Goal: Task Accomplishment & Management: Complete application form

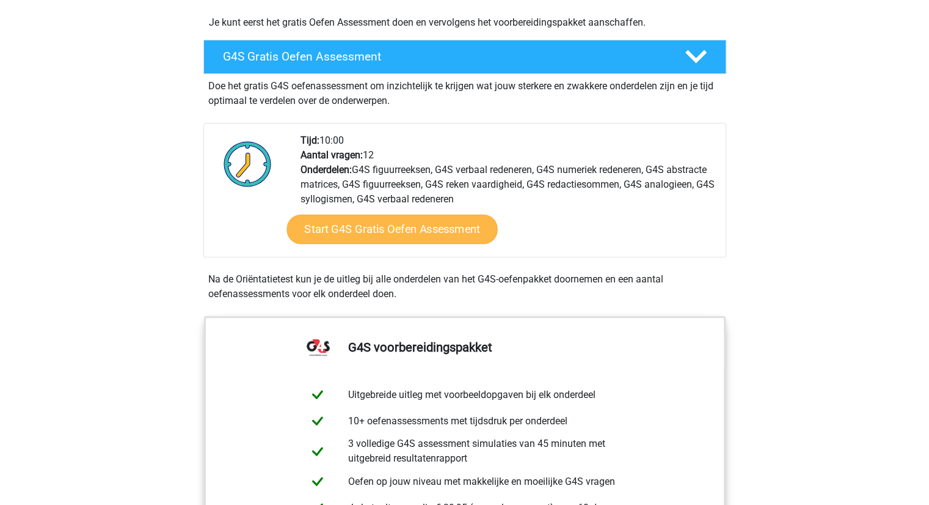
scroll to position [327, 0]
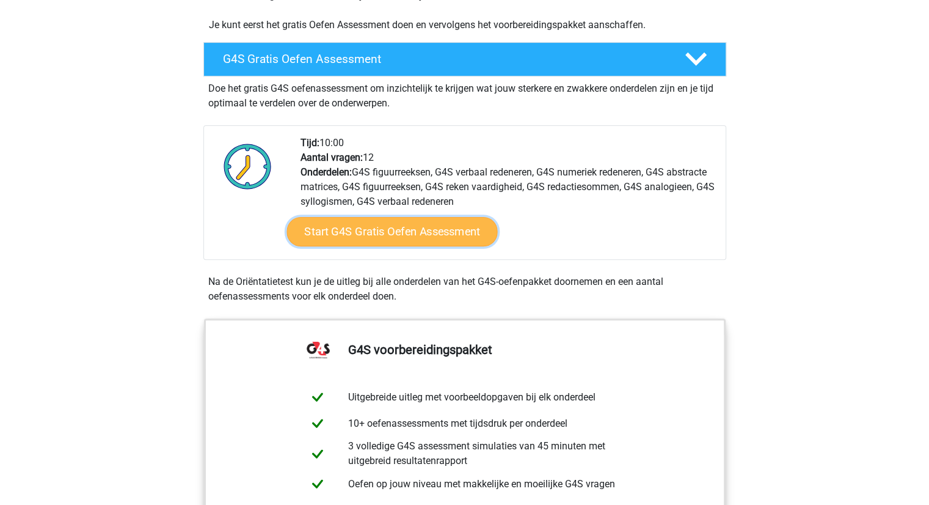
click at [409, 223] on link "Start G4S Gratis Oefen Assessment" at bounding box center [392, 231] width 211 height 29
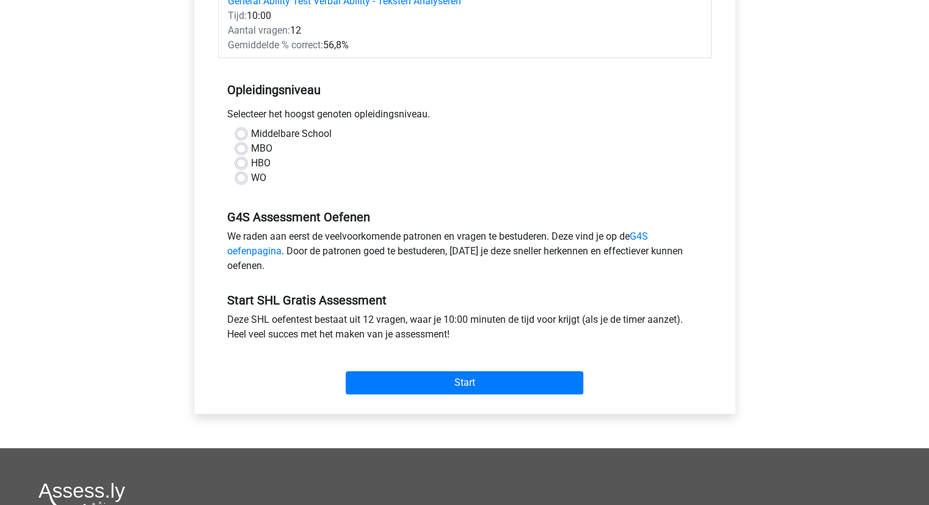
scroll to position [293, 0]
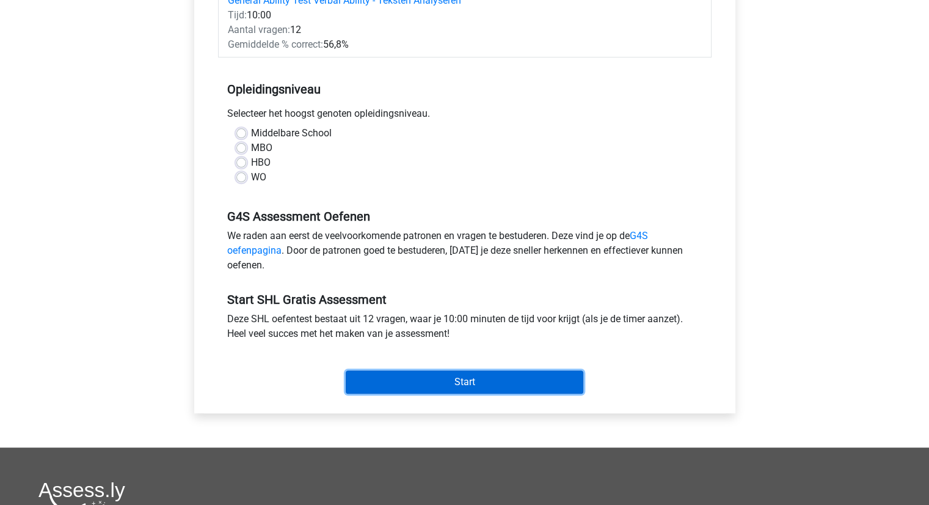
click at [413, 387] on input "Start" at bounding box center [465, 381] width 238 height 23
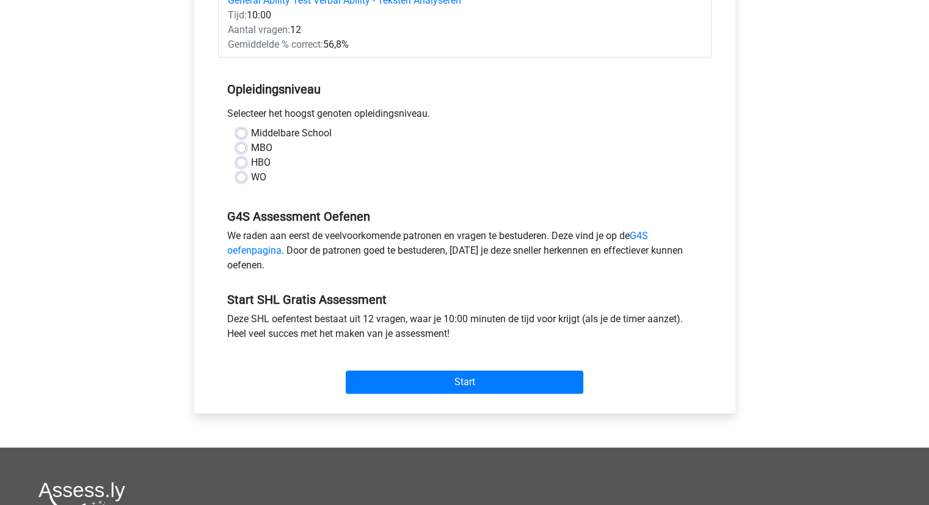
click at [313, 186] on div "Middelbare School MBO HBO WO" at bounding box center [465, 160] width 494 height 68
click at [251, 134] on label "Middelbare School" at bounding box center [291, 133] width 81 height 15
click at [241, 134] on input "Middelbare School" at bounding box center [241, 132] width 10 height 12
radio input "true"
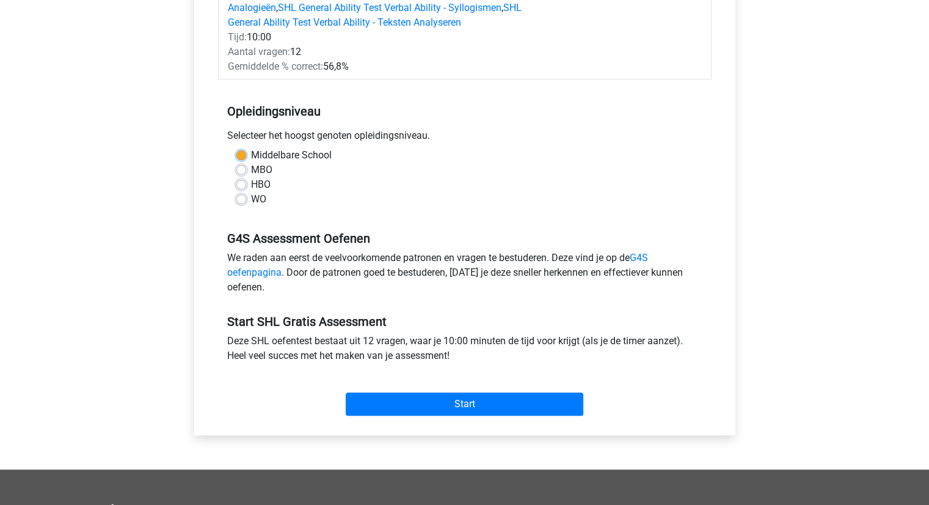
scroll to position [274, 0]
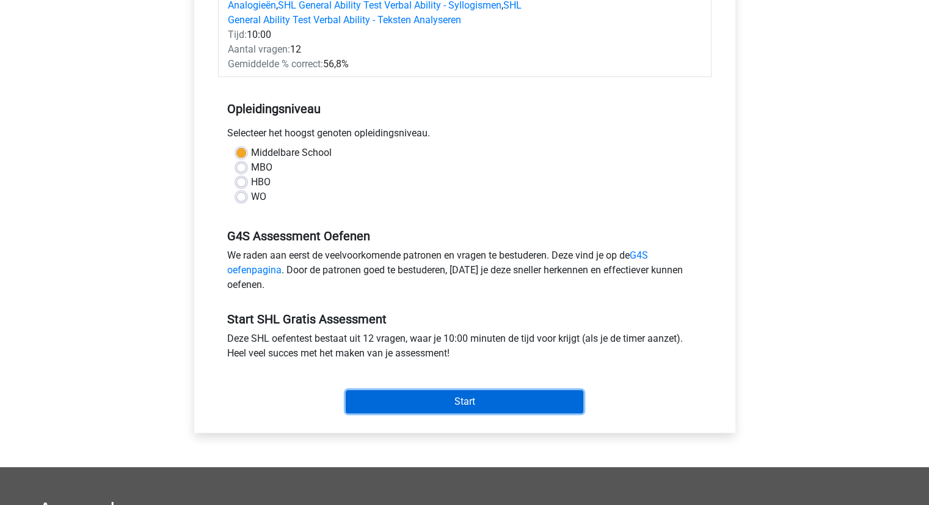
click at [442, 407] on input "Start" at bounding box center [465, 401] width 238 height 23
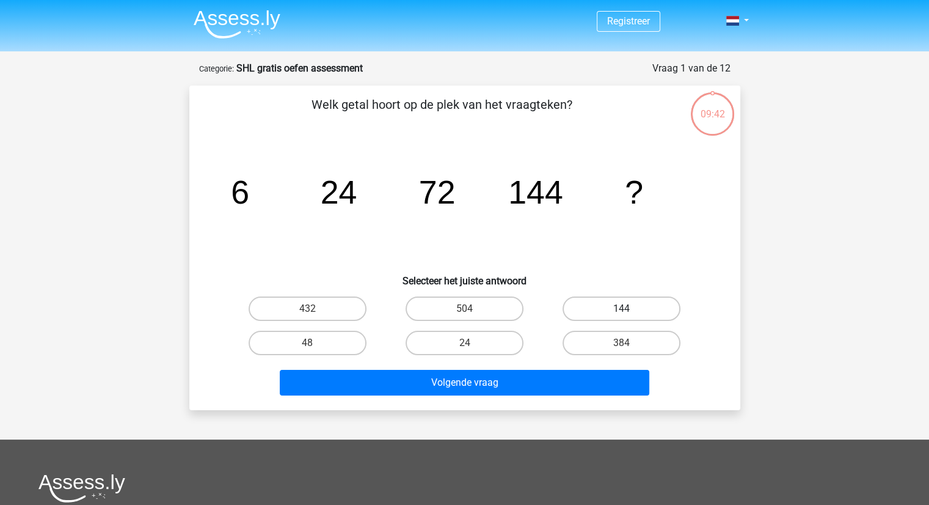
click at [616, 310] on label "144" at bounding box center [622, 308] width 118 height 24
click at [622, 310] on input "144" at bounding box center [626, 312] width 8 height 8
radio input "true"
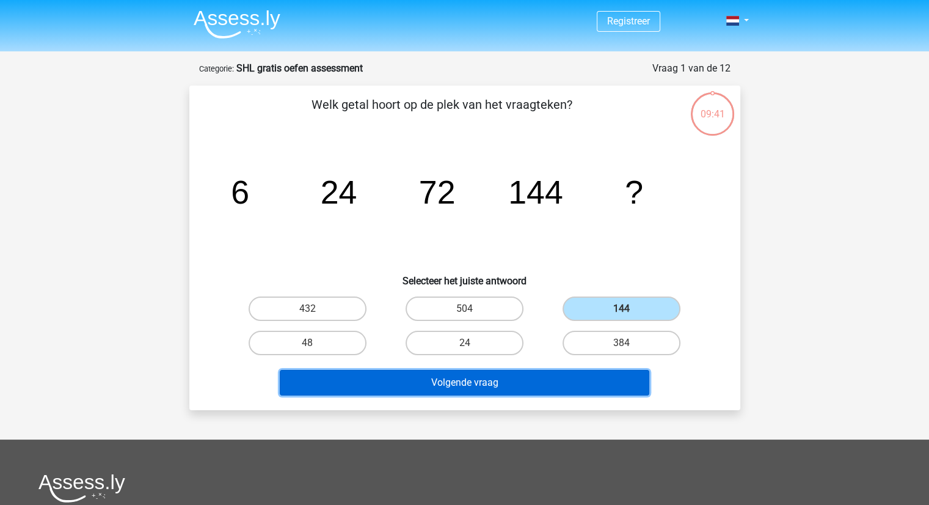
click at [484, 387] on button "Volgende vraag" at bounding box center [465, 383] width 370 height 26
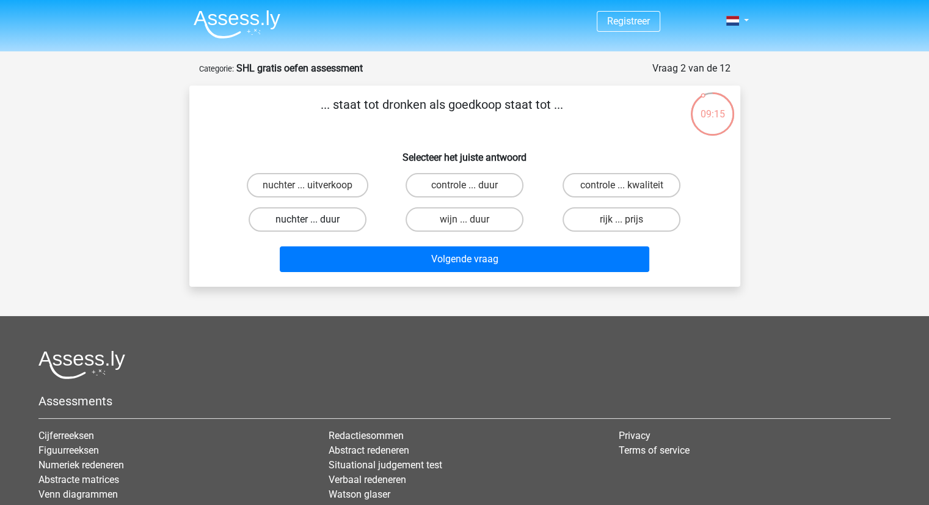
click at [340, 216] on label "nuchter ... duur" at bounding box center [308, 219] width 118 height 24
click at [315, 219] on input "nuchter ... duur" at bounding box center [311, 223] width 8 height 8
radio input "true"
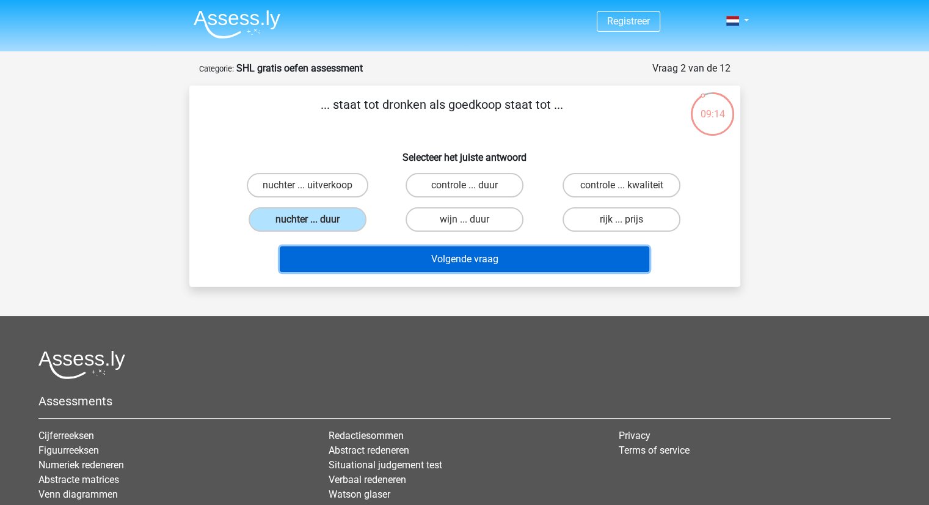
click at [444, 258] on button "Volgende vraag" at bounding box center [465, 259] width 370 height 26
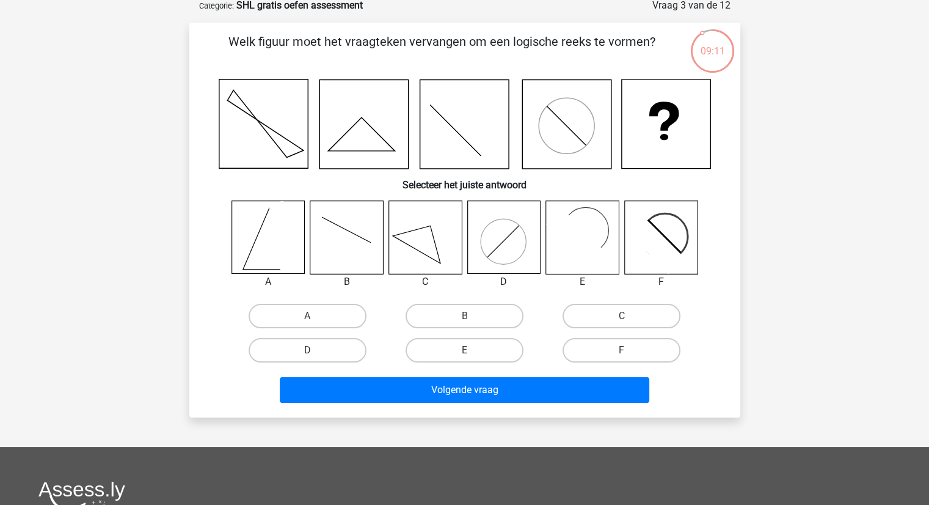
scroll to position [64, 0]
click at [476, 350] on label "E" at bounding box center [465, 349] width 118 height 24
click at [472, 350] on input "E" at bounding box center [468, 353] width 8 height 8
radio input "true"
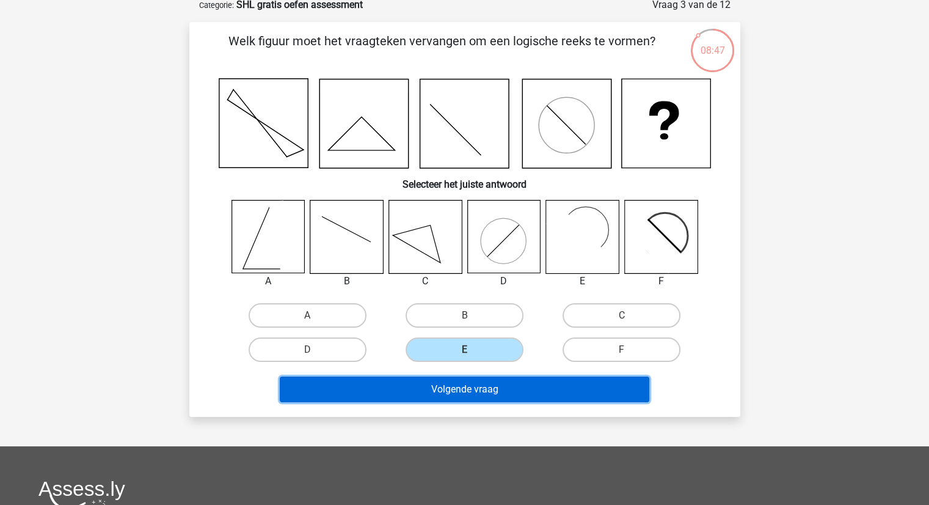
click at [460, 384] on button "Volgende vraag" at bounding box center [465, 389] width 370 height 26
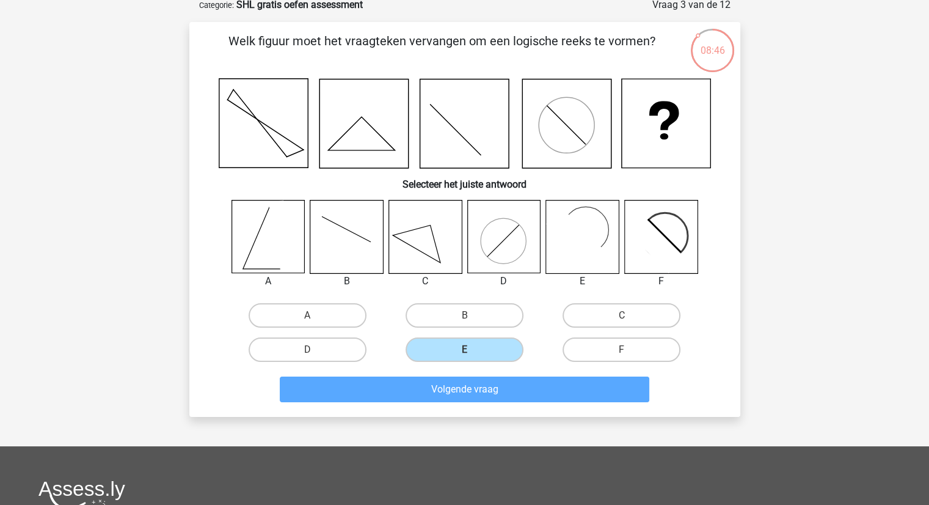
scroll to position [61, 0]
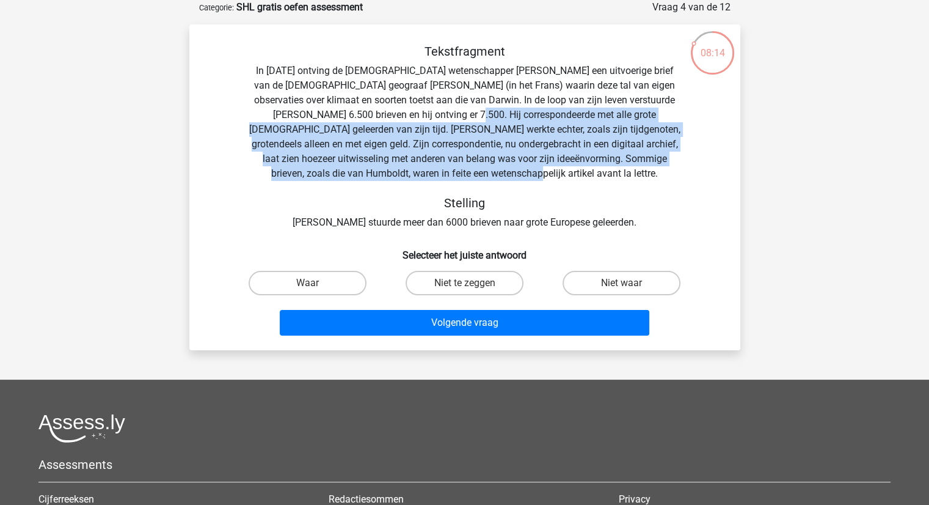
drag, startPoint x: 418, startPoint y: 115, endPoint x: 605, endPoint y: 179, distance: 198.0
click at [605, 179] on div "Tekstfragment In 1839 ontving de Engelse wetenschapper Charles Darwin een uitvo…" at bounding box center [465, 137] width 512 height 186
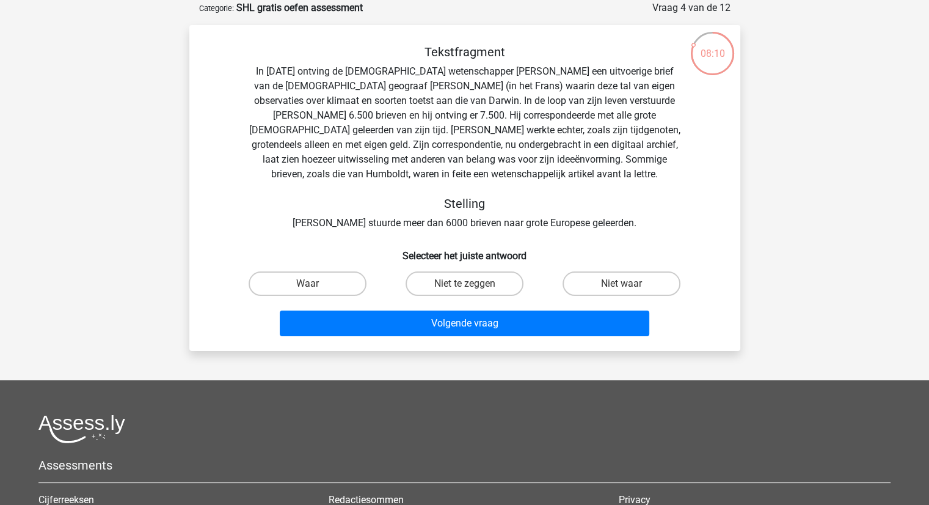
scroll to position [59, 0]
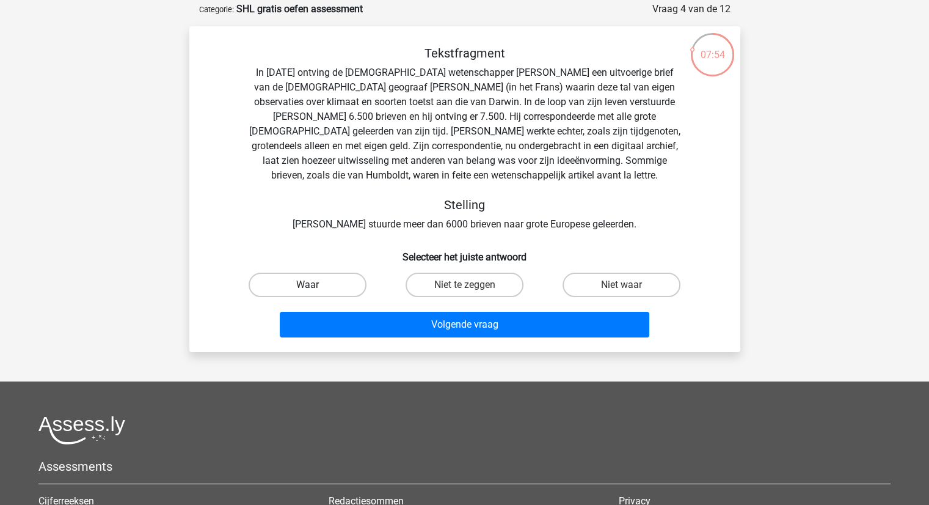
click at [317, 274] on label "Waar" at bounding box center [308, 284] width 118 height 24
click at [315, 285] on input "Waar" at bounding box center [311, 289] width 8 height 8
radio input "true"
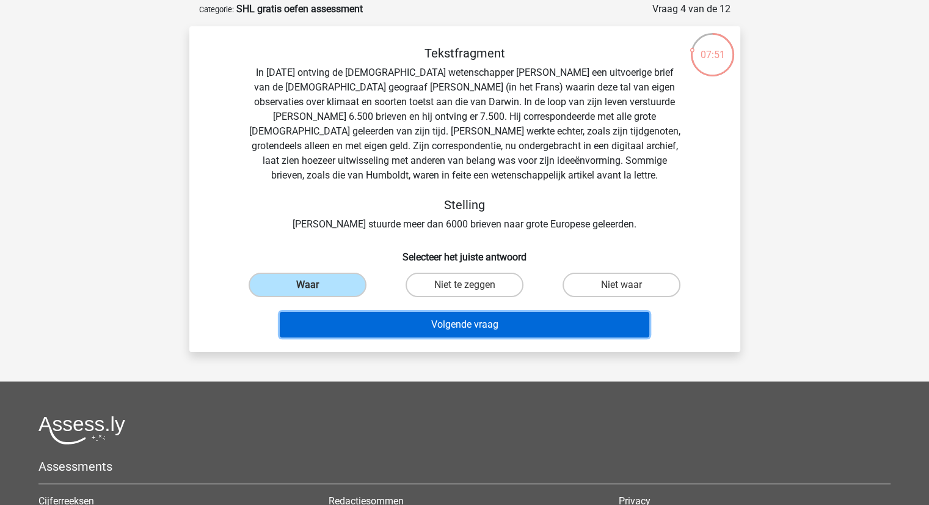
click at [522, 331] on button "Volgende vraag" at bounding box center [465, 325] width 370 height 26
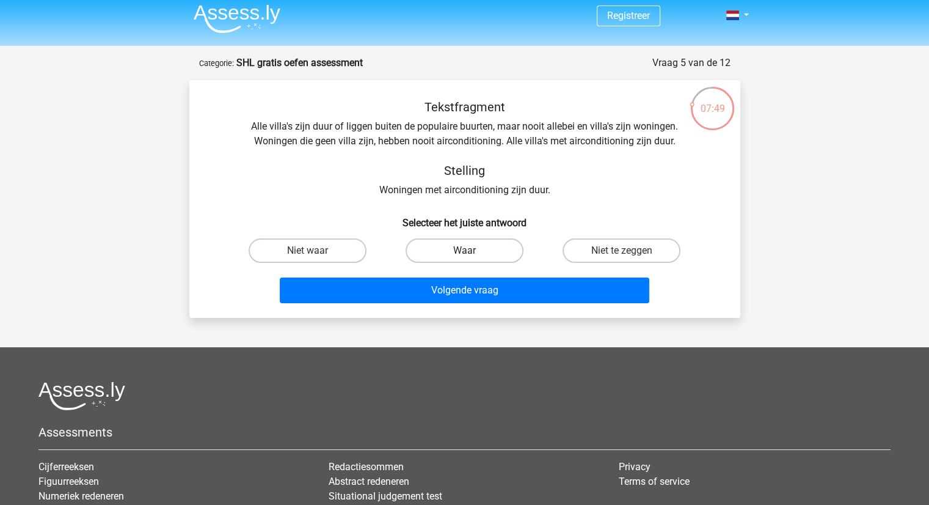
scroll to position [5, 0]
click at [469, 250] on label "Waar" at bounding box center [465, 251] width 118 height 24
click at [469, 251] on input "Waar" at bounding box center [468, 255] width 8 height 8
radio input "true"
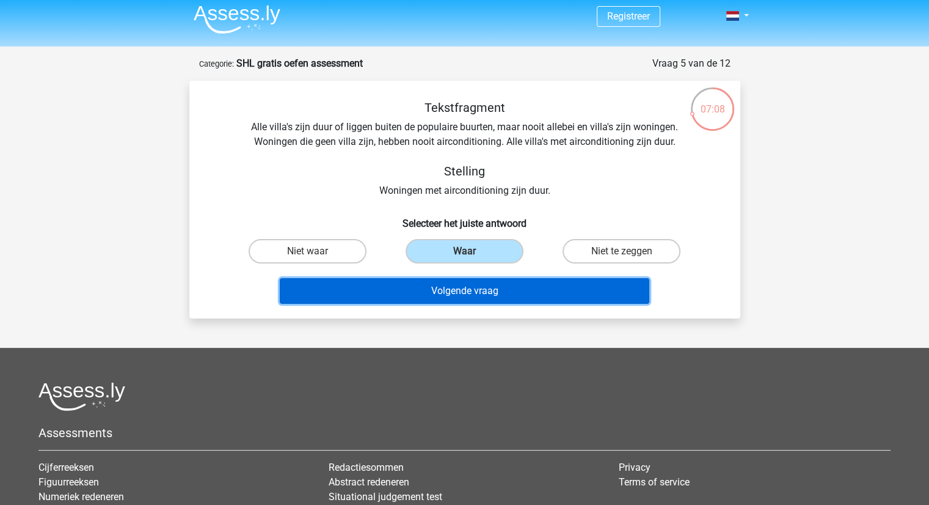
click at [471, 295] on button "Volgende vraag" at bounding box center [465, 291] width 370 height 26
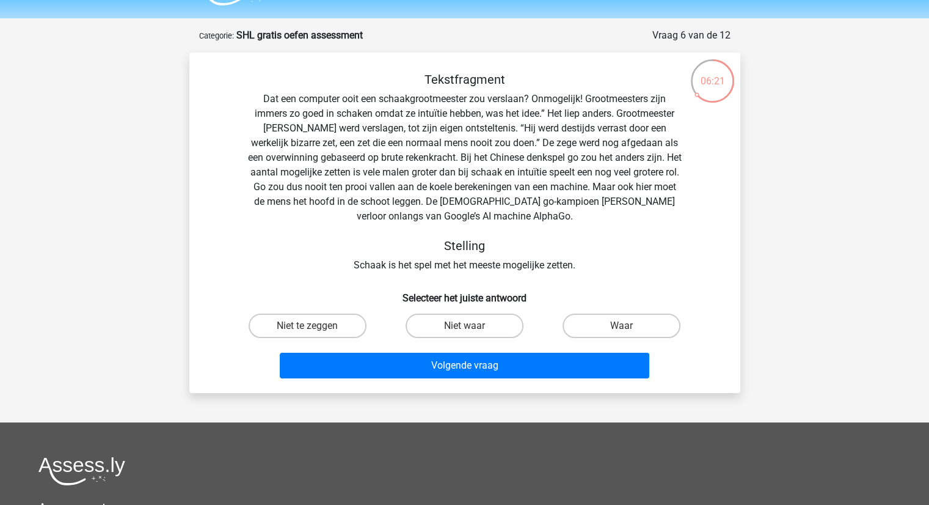
scroll to position [34, 0]
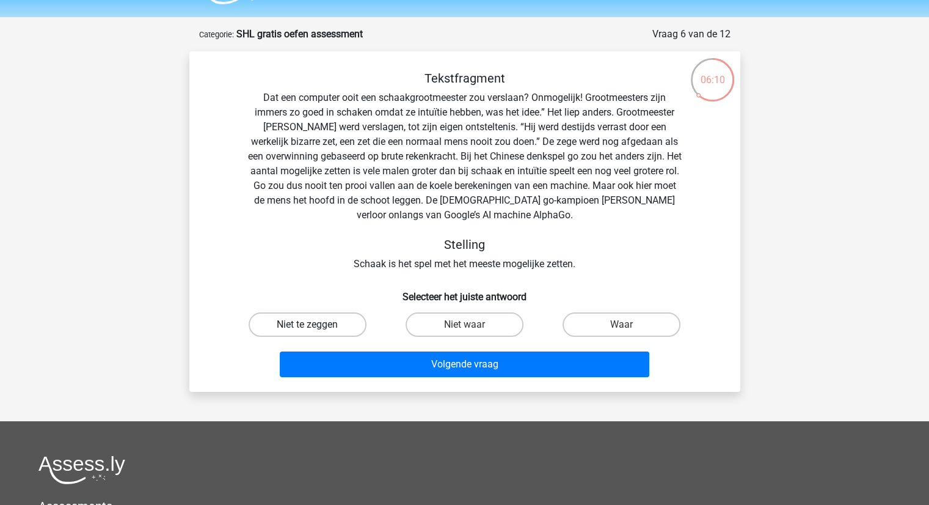
click at [354, 320] on label "Niet te zeggen" at bounding box center [308, 324] width 118 height 24
click at [315, 324] on input "Niet te zeggen" at bounding box center [311, 328] width 8 height 8
radio input "true"
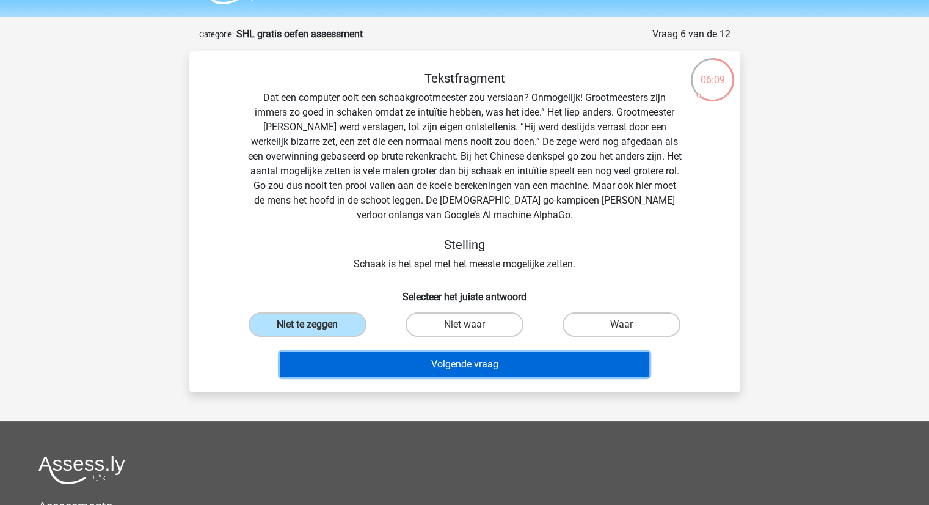
click at [470, 371] on button "Volgende vraag" at bounding box center [465, 364] width 370 height 26
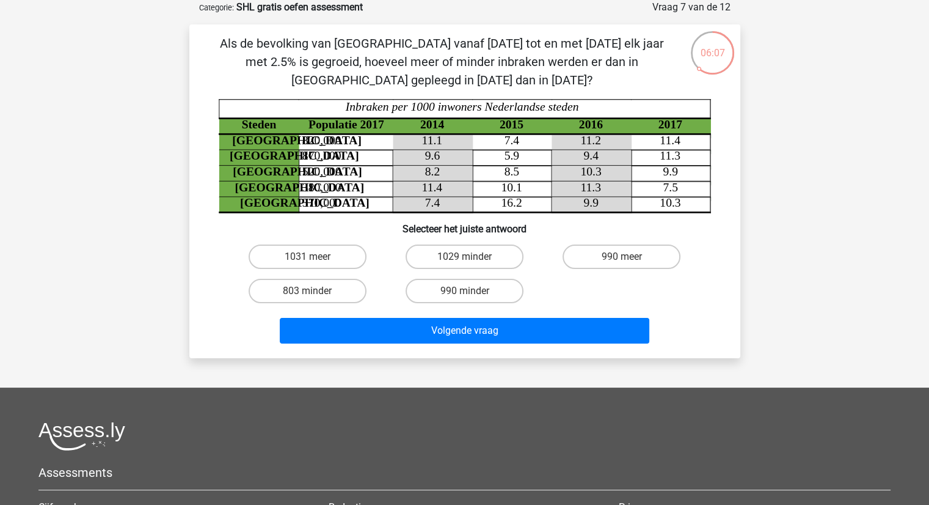
scroll to position [0, 0]
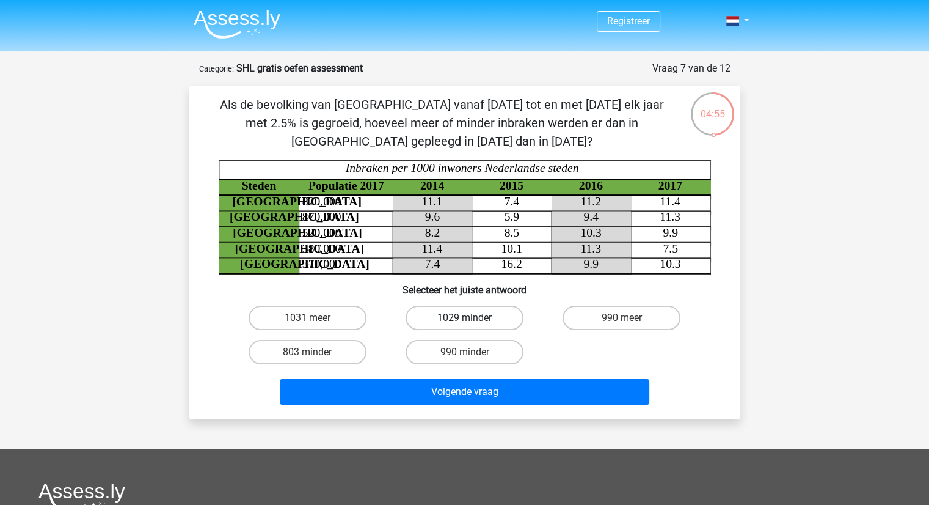
click at [443, 321] on label "1029 minder" at bounding box center [465, 317] width 118 height 24
click at [464, 321] on input "1029 minder" at bounding box center [468, 322] width 8 height 8
radio input "true"
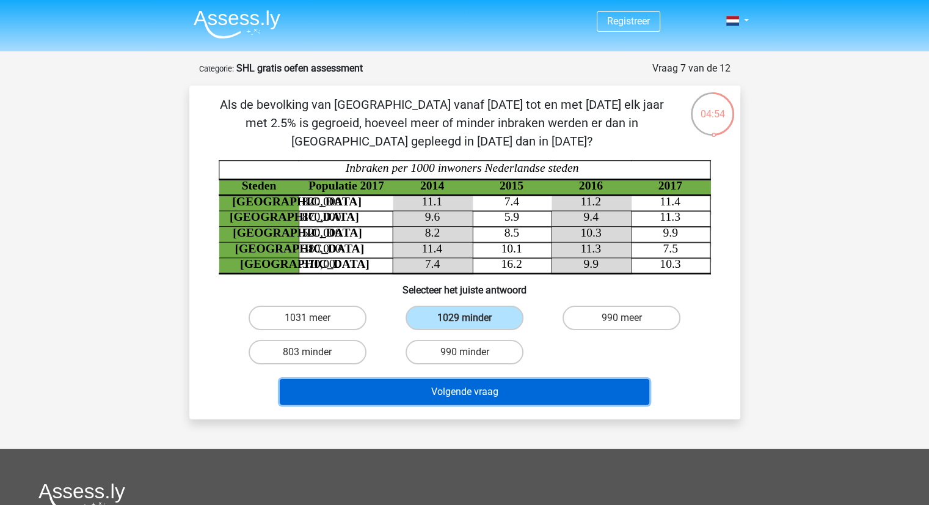
click at [452, 397] on button "Volgende vraag" at bounding box center [465, 392] width 370 height 26
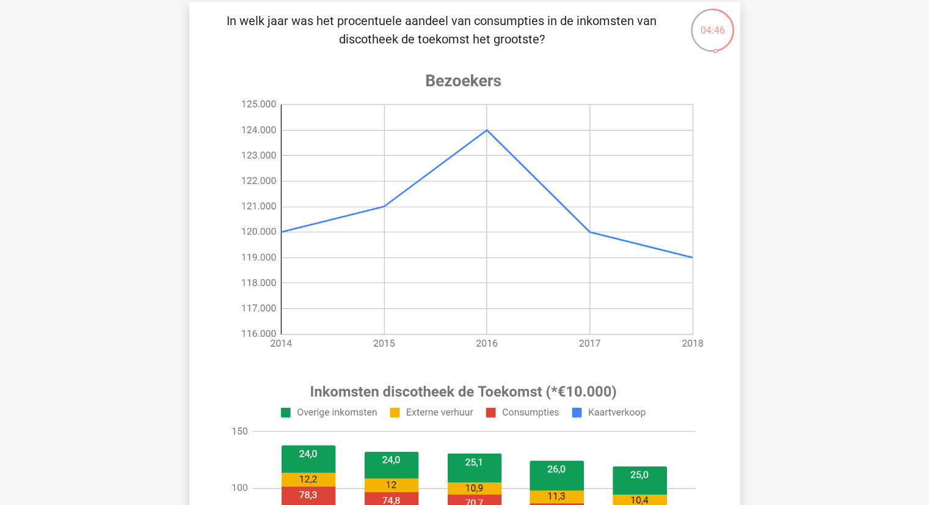
scroll to position [83, 0]
drag, startPoint x: 272, startPoint y: 24, endPoint x: 571, endPoint y: 31, distance: 298.8
click at [571, 31] on p "In welk jaar was het procentuele aandeel van consumpties in de inkomsten van di…" at bounding box center [442, 30] width 466 height 37
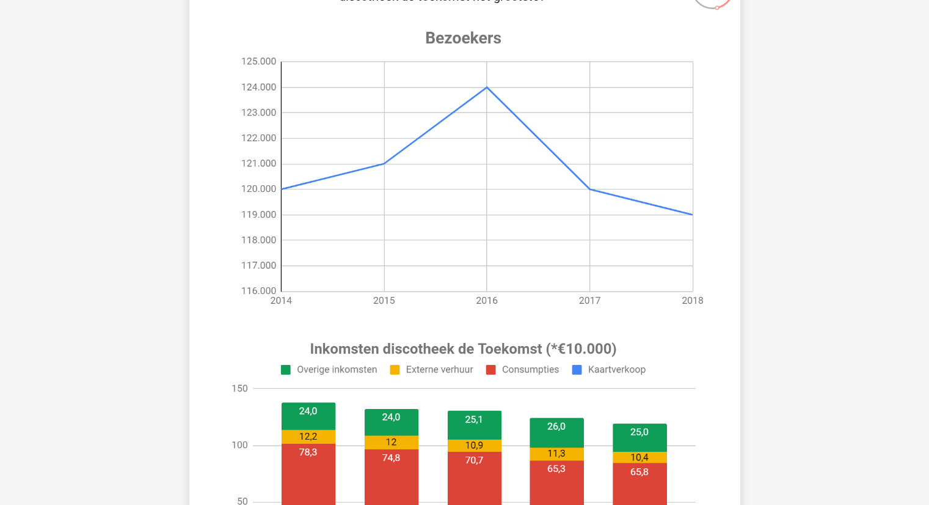
scroll to position [127, 0]
click at [537, 149] on image at bounding box center [463, 167] width 489 height 305
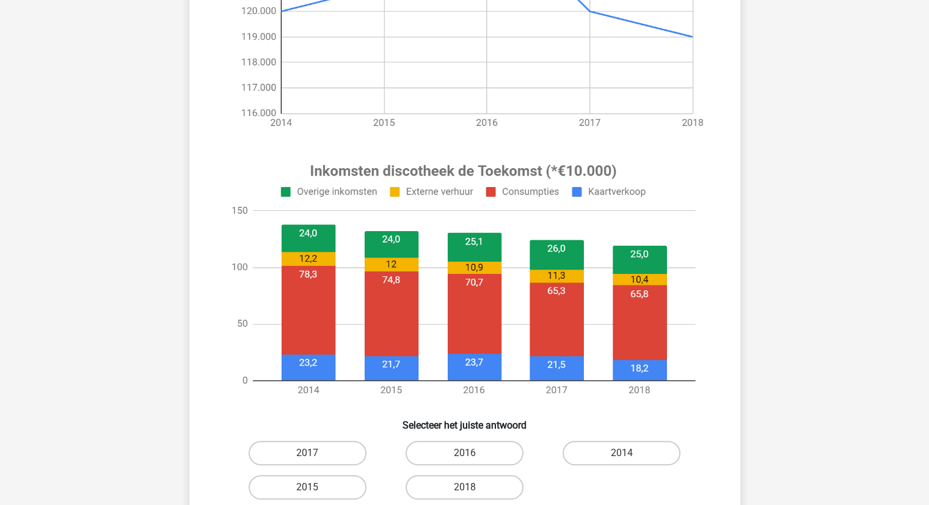
scroll to position [305, 0]
click at [456, 494] on label "2018" at bounding box center [465, 486] width 118 height 24
click at [464, 494] on input "2018" at bounding box center [468, 490] width 8 height 8
radio input "true"
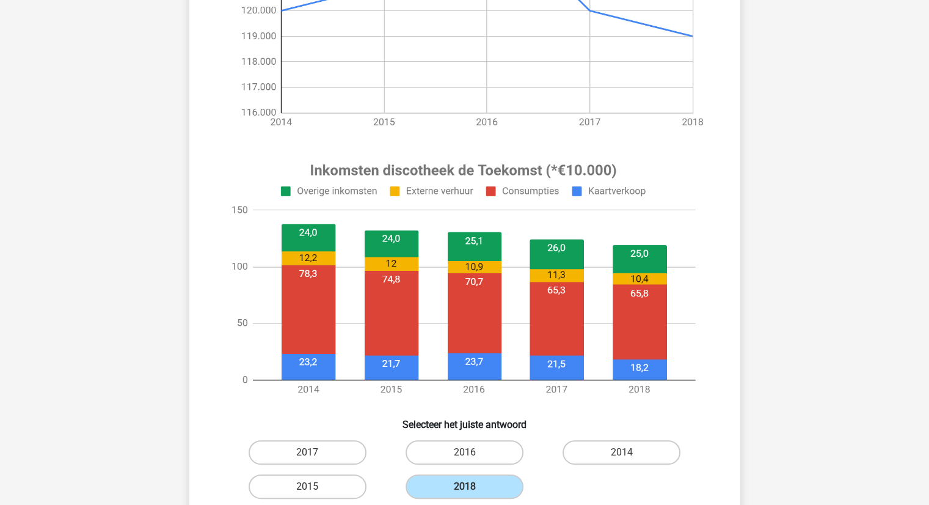
scroll to position [549, 0]
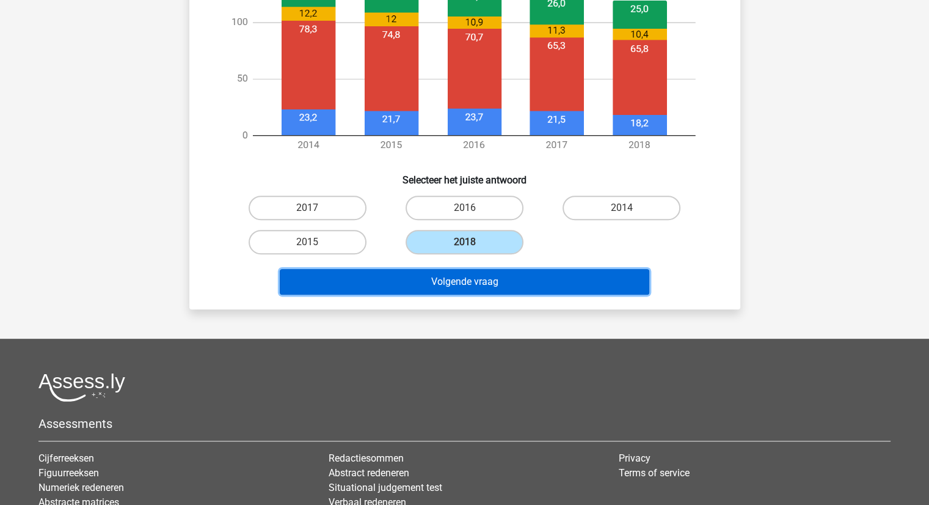
click at [497, 277] on button "Volgende vraag" at bounding box center [465, 282] width 370 height 26
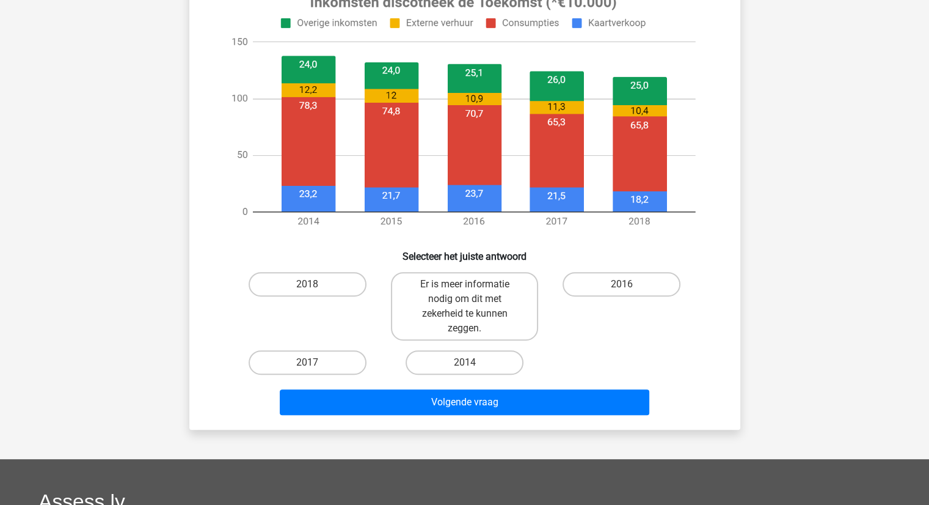
scroll to position [470, 0]
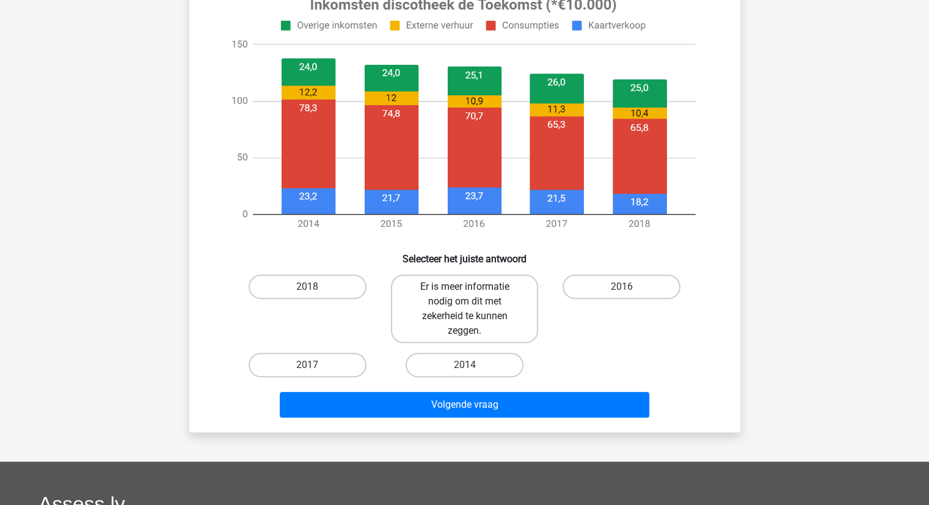
click at [508, 290] on label "Er is meer informatie nodig om dit met zekerheid te kunnen zeggen." at bounding box center [464, 308] width 147 height 68
click at [472, 290] on input "Er is meer informatie nodig om dit met zekerheid te kunnen zeggen." at bounding box center [468, 291] width 8 height 8
radio input "true"
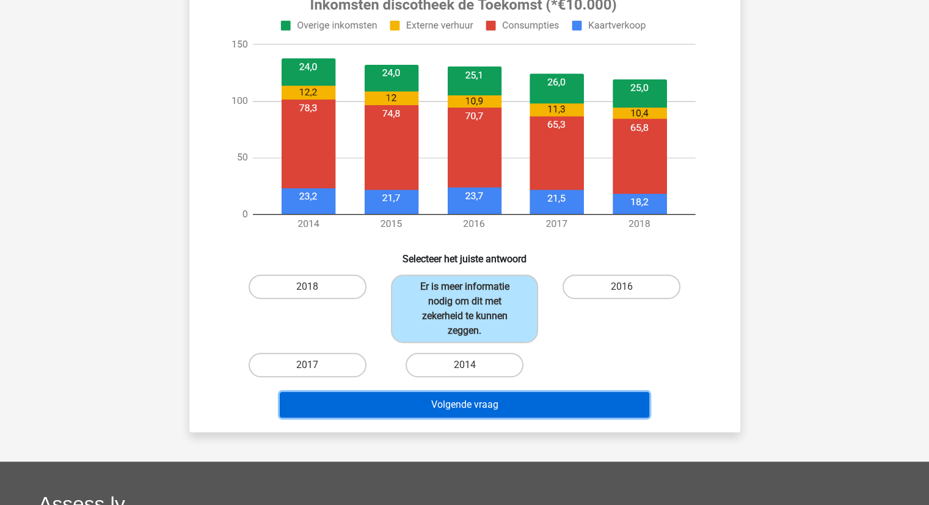
click at [481, 406] on button "Volgende vraag" at bounding box center [465, 405] width 370 height 26
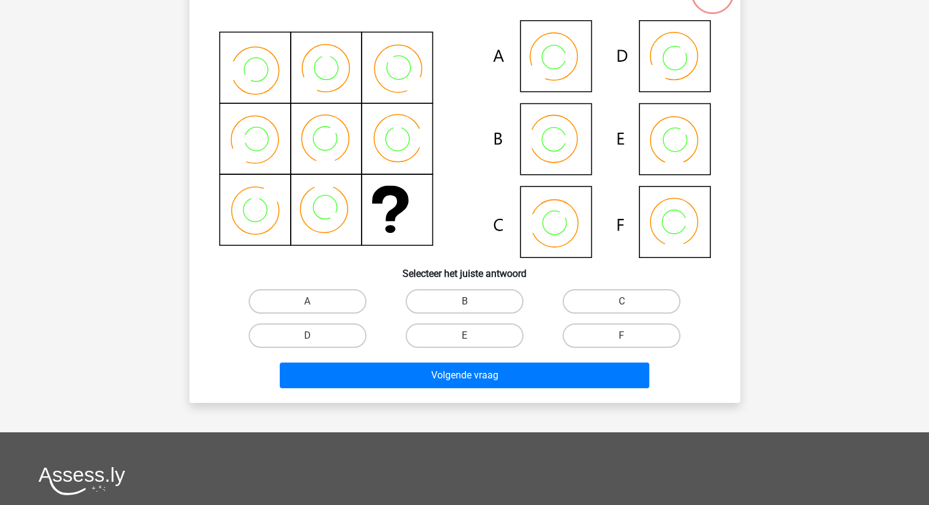
scroll to position [61, 0]
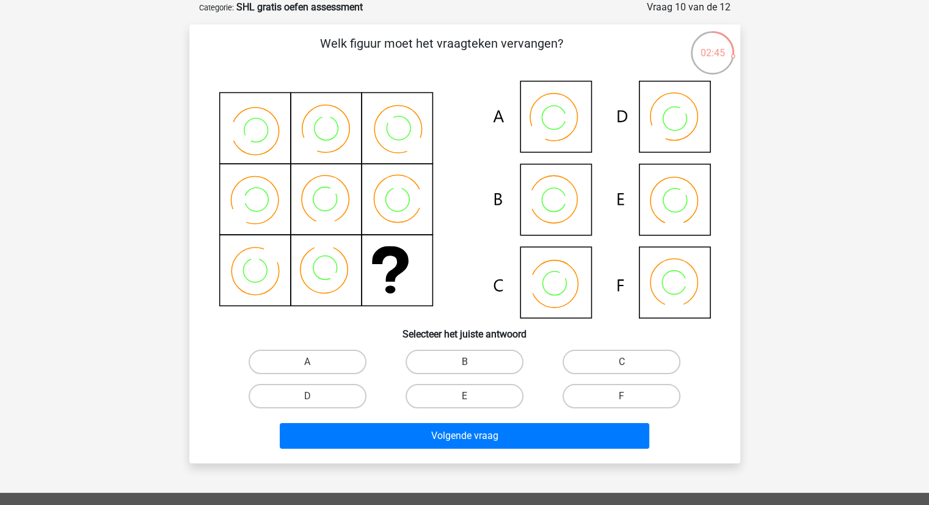
click at [674, 293] on icon at bounding box center [674, 299] width 25 height 18
click at [571, 279] on icon at bounding box center [465, 200] width 492 height 238
drag, startPoint x: 600, startPoint y: 374, endPoint x: 616, endPoint y: 367, distance: 17.5
click at [616, 367] on div "C" at bounding box center [621, 362] width 157 height 34
click at [616, 367] on label "C" at bounding box center [622, 361] width 118 height 24
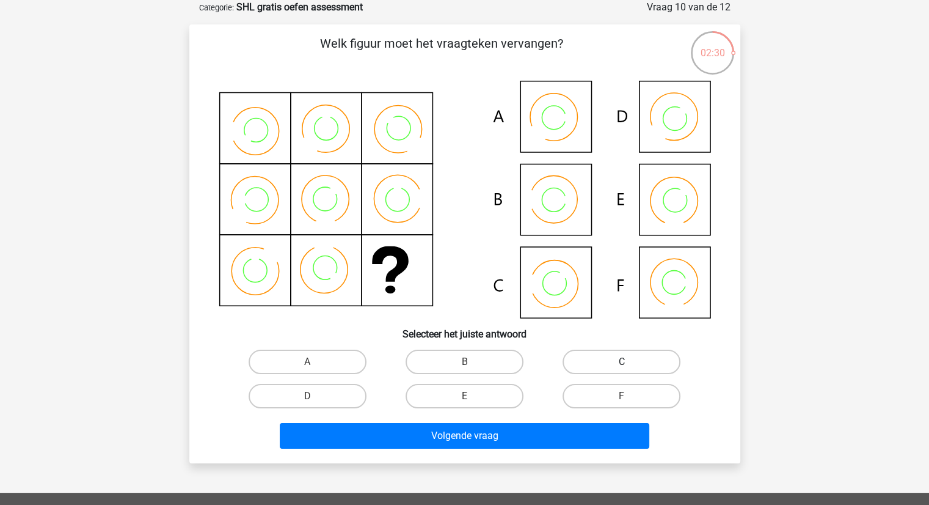
click at [622, 367] on input "C" at bounding box center [626, 366] width 8 height 8
radio input "true"
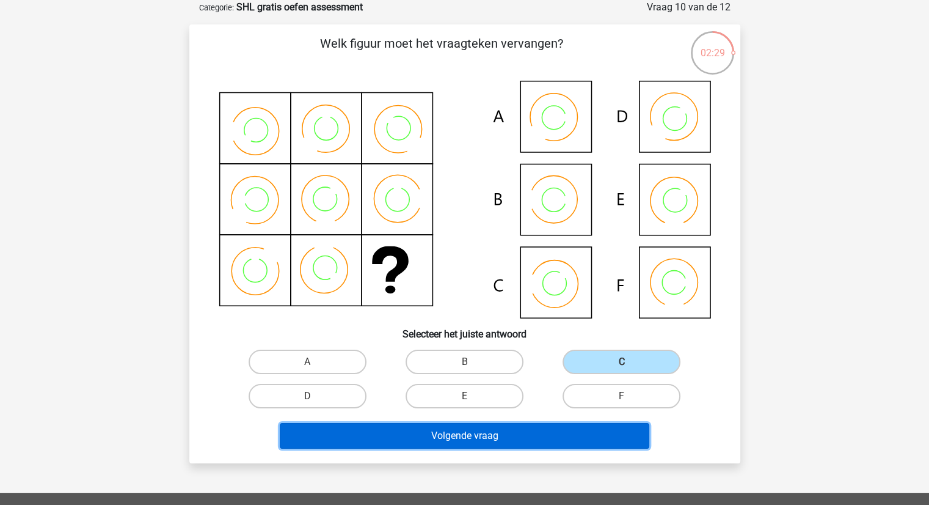
click at [540, 439] on button "Volgende vraag" at bounding box center [465, 436] width 370 height 26
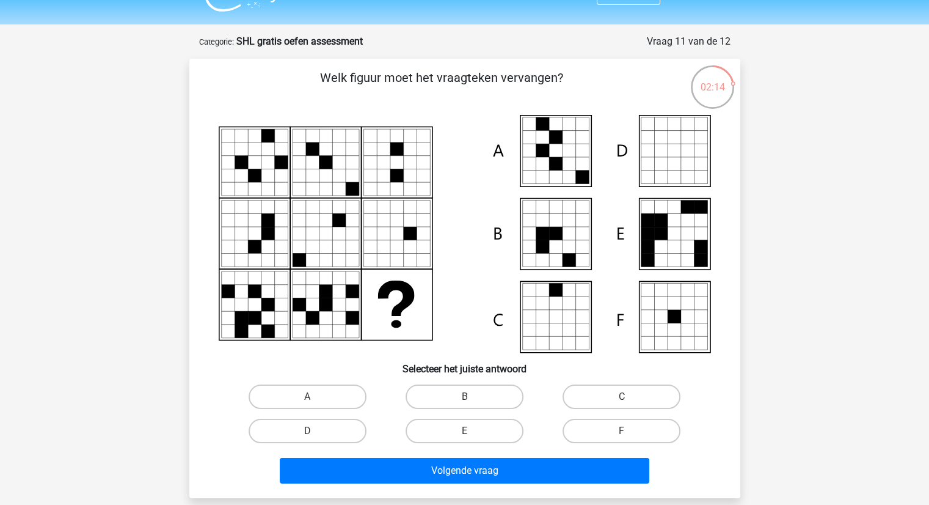
scroll to position [0, 0]
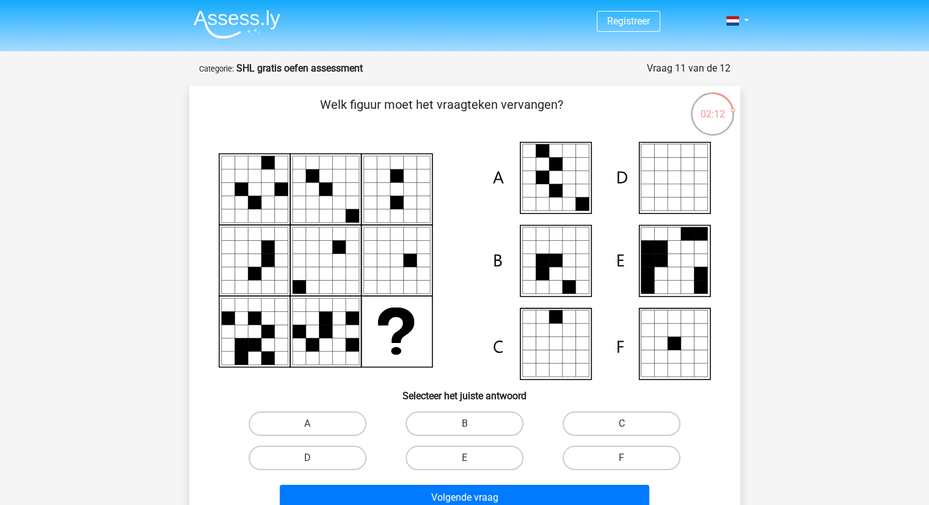
click at [748, 12] on div "Registreer" at bounding box center [465, 22] width 580 height 40
click at [741, 16] on link at bounding box center [733, 20] width 24 height 15
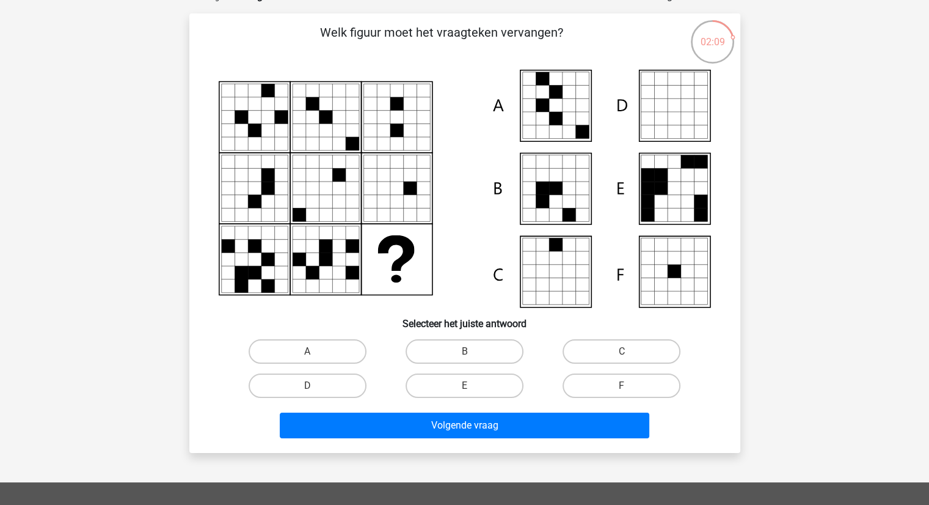
scroll to position [73, 0]
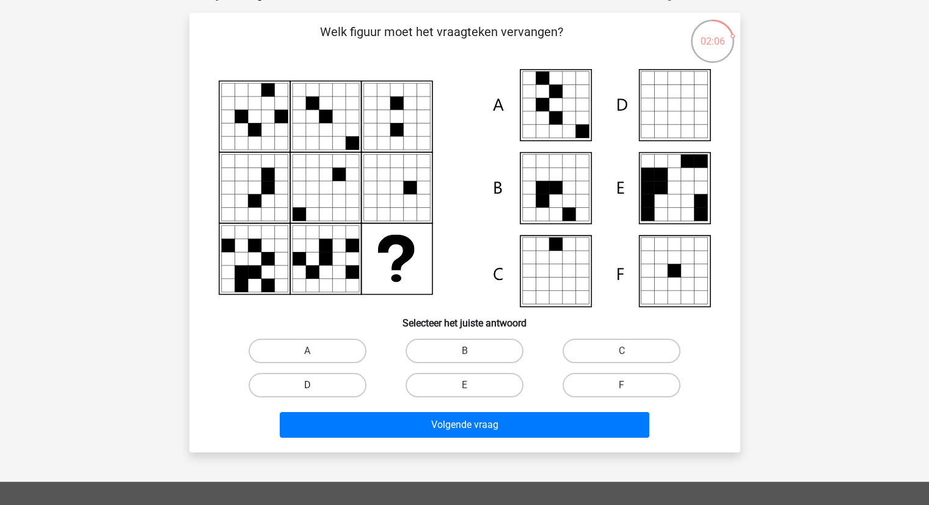
click at [323, 392] on label "D" at bounding box center [308, 385] width 118 height 24
click at [315, 392] on input "D" at bounding box center [311, 389] width 8 height 8
radio input "true"
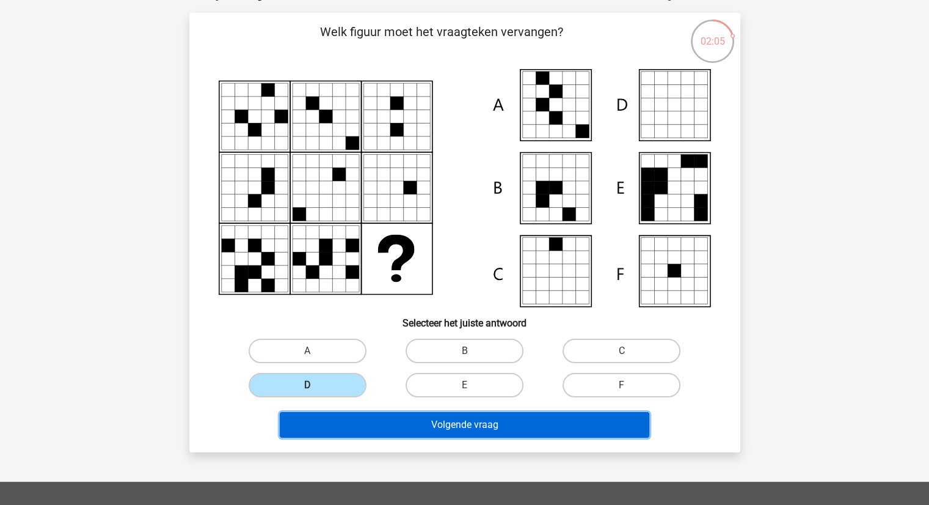
click at [396, 422] on button "Volgende vraag" at bounding box center [465, 425] width 370 height 26
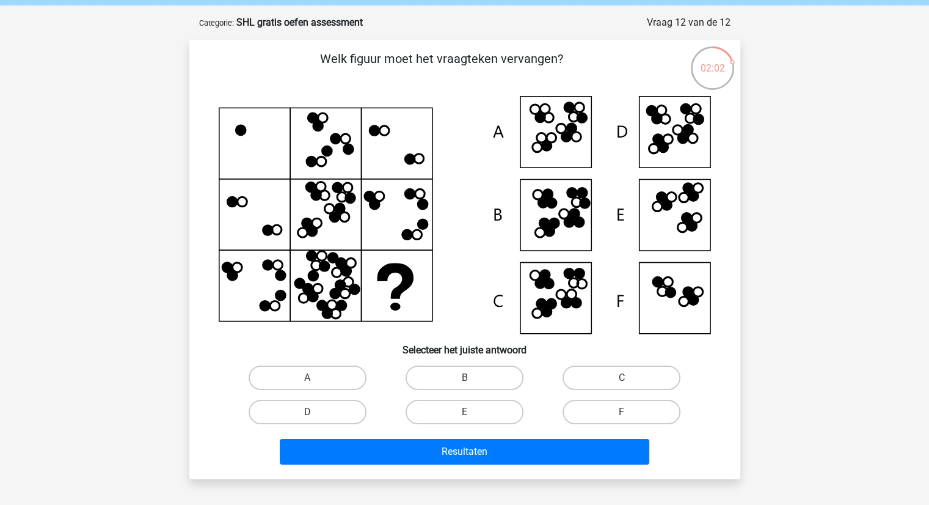
scroll to position [46, 0]
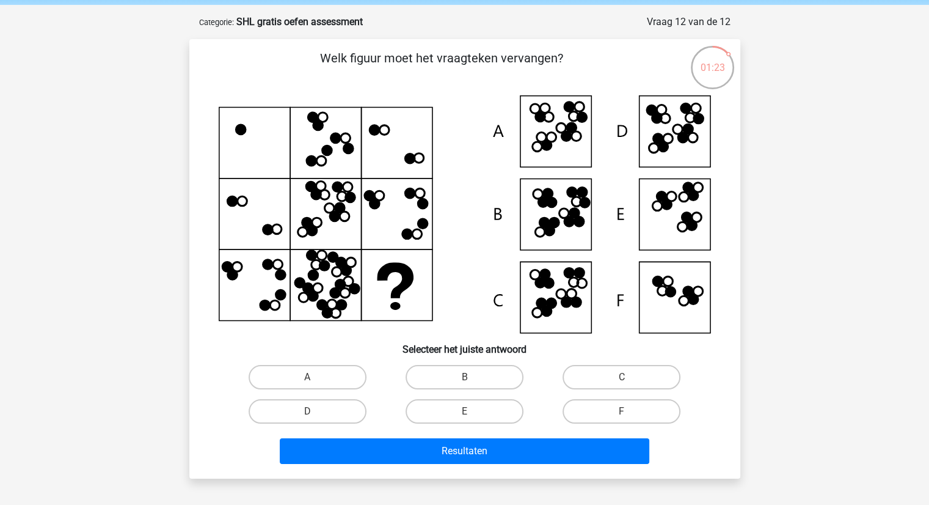
click at [674, 233] on icon at bounding box center [465, 214] width 492 height 238
click at [483, 414] on label "E" at bounding box center [465, 411] width 118 height 24
click at [472, 414] on input "E" at bounding box center [468, 415] width 8 height 8
radio input "true"
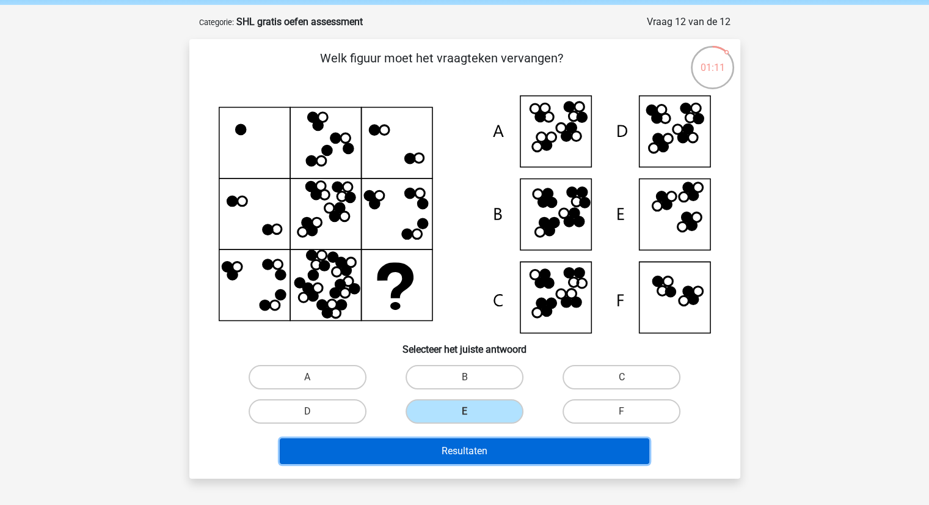
click at [524, 458] on button "Resultaten" at bounding box center [465, 451] width 370 height 26
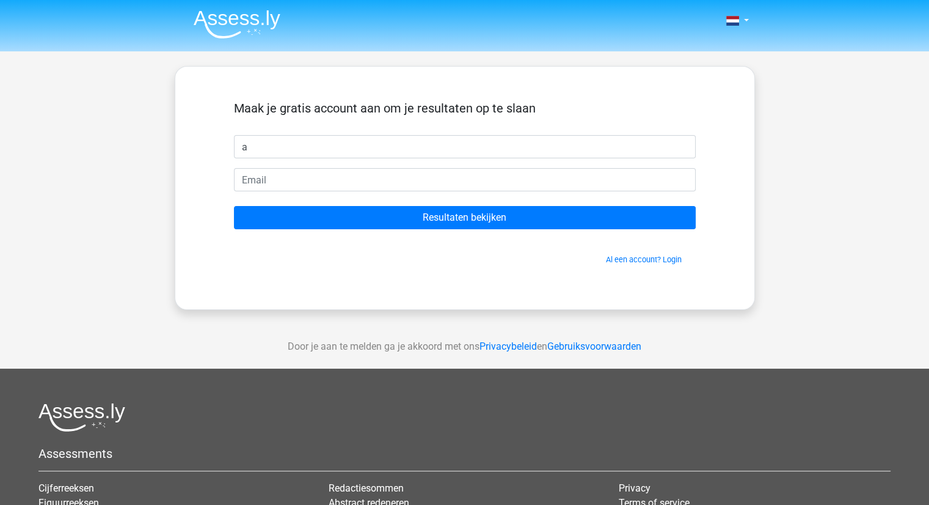
type input "[PERSON_NAME]"
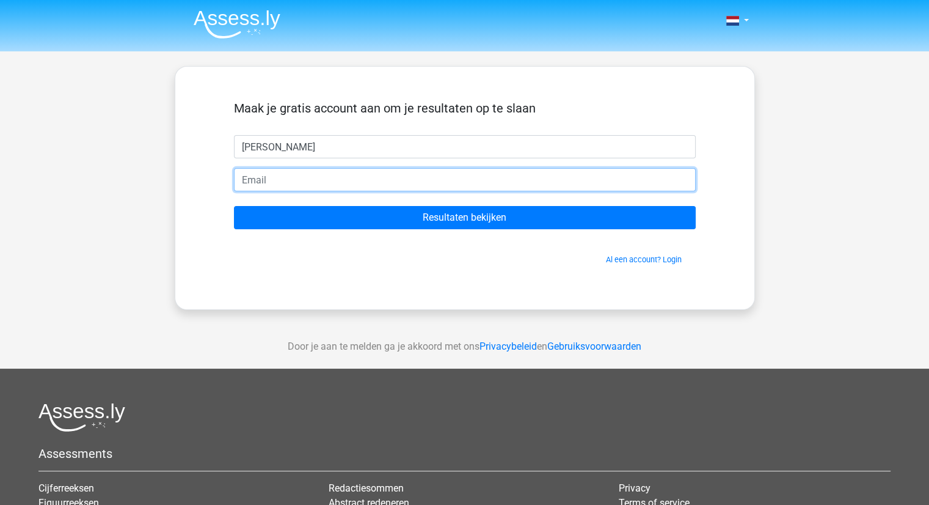
click at [291, 182] on input "email" at bounding box center [465, 179] width 462 height 23
drag, startPoint x: 357, startPoint y: 189, endPoint x: 122, endPoint y: 175, distance: 235.0
click at [122, 175] on div "Nederlands English" at bounding box center [464, 345] width 929 height 691
type input "v"
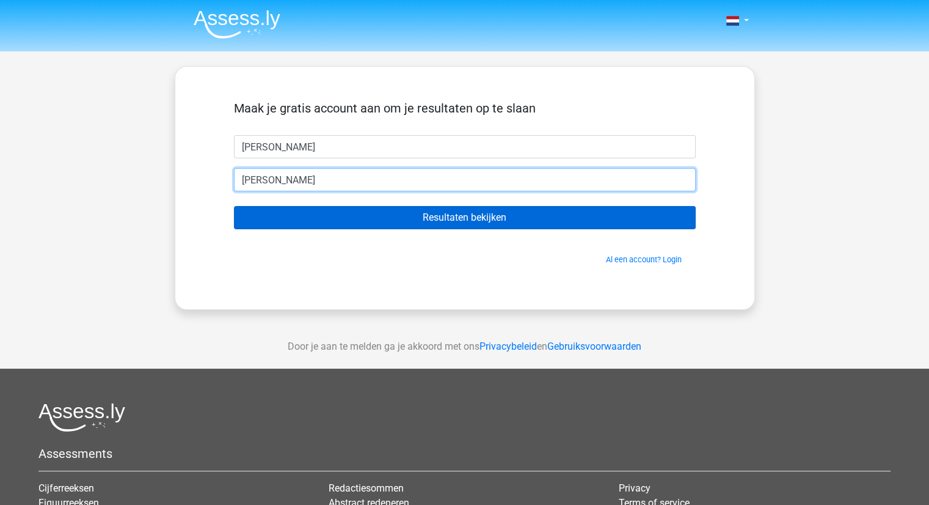
type input "andreas.vandenbussche69@gmail.com"
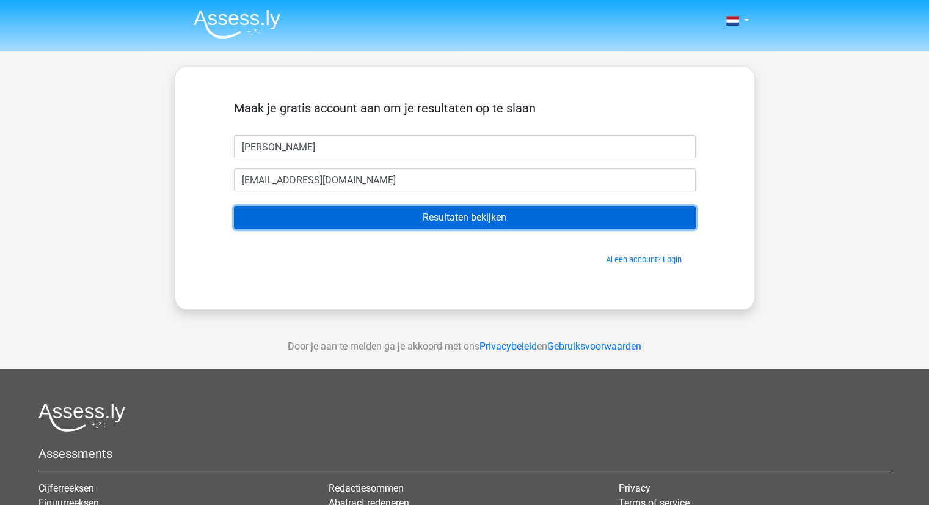
click at [405, 224] on input "Resultaten bekijken" at bounding box center [465, 217] width 462 height 23
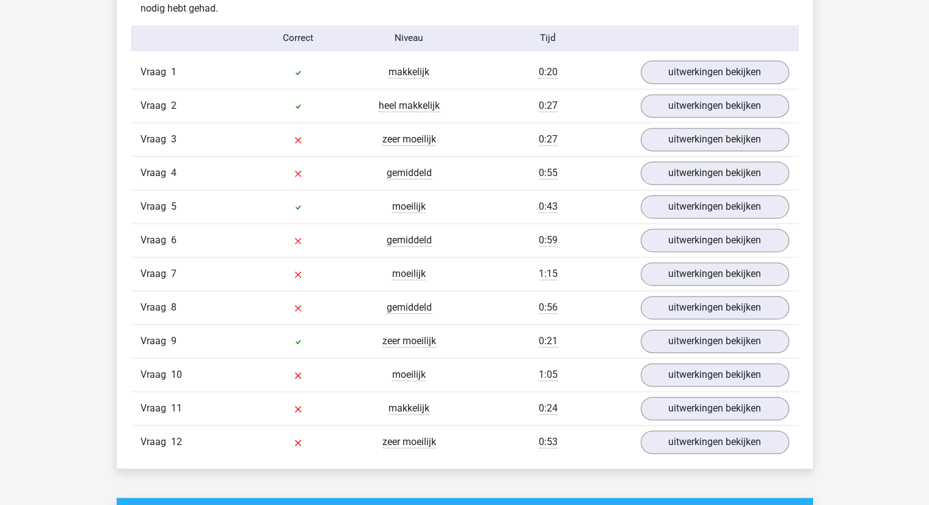
scroll to position [1668, 0]
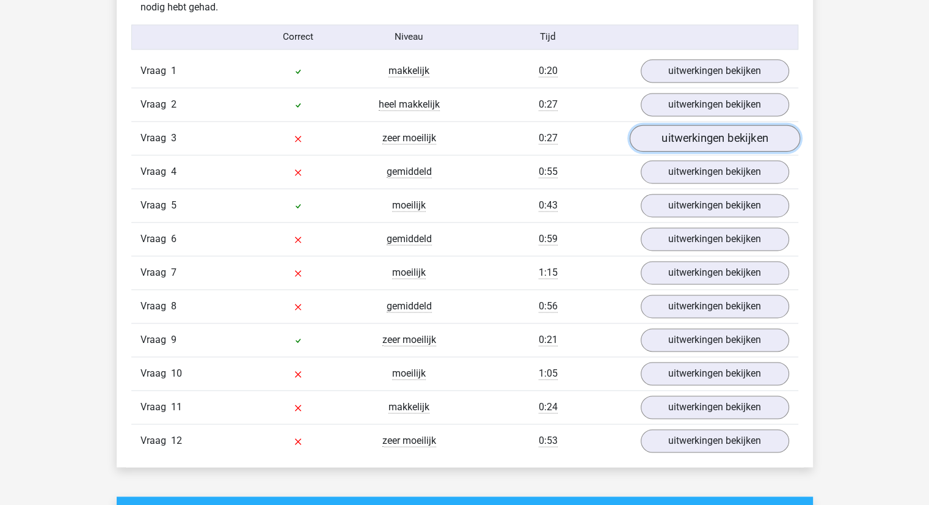
click at [718, 131] on link "uitwerkingen bekijken" at bounding box center [714, 138] width 170 height 27
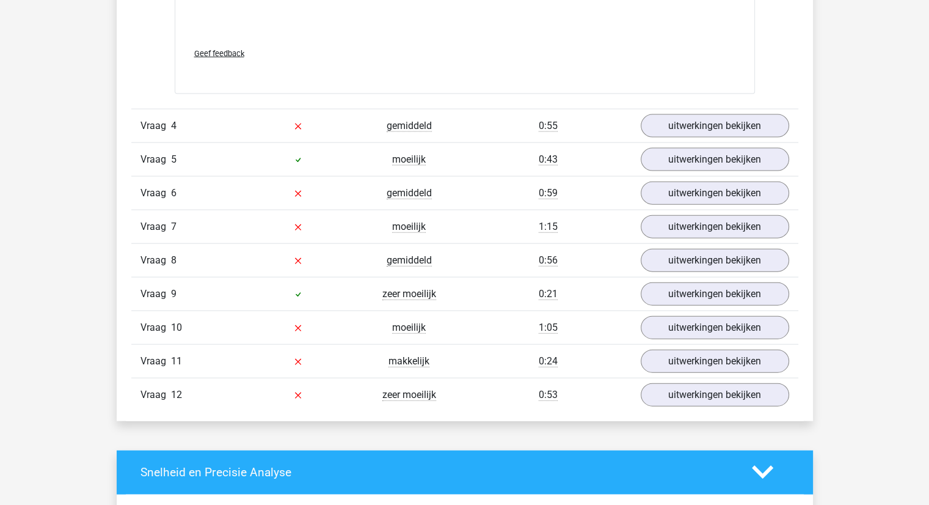
scroll to position [2731, 0]
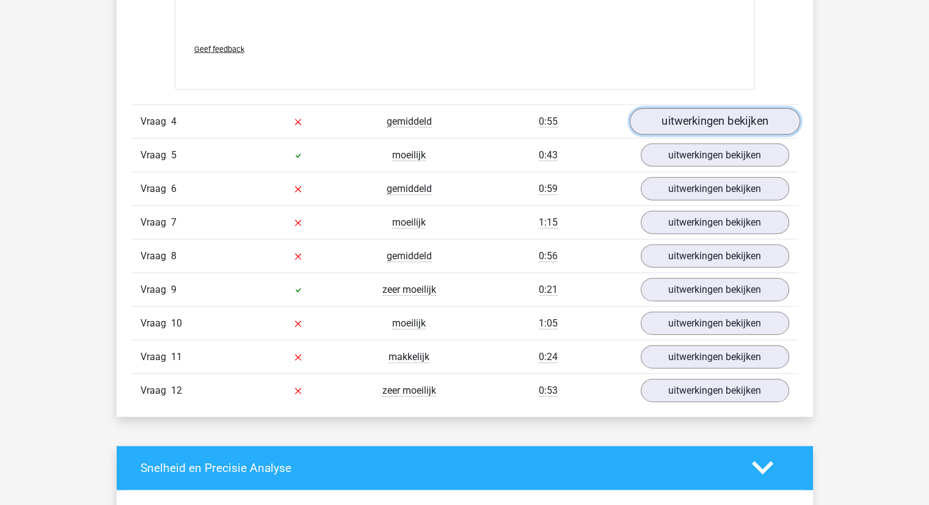
click at [716, 120] on link "uitwerkingen bekijken" at bounding box center [714, 121] width 170 height 27
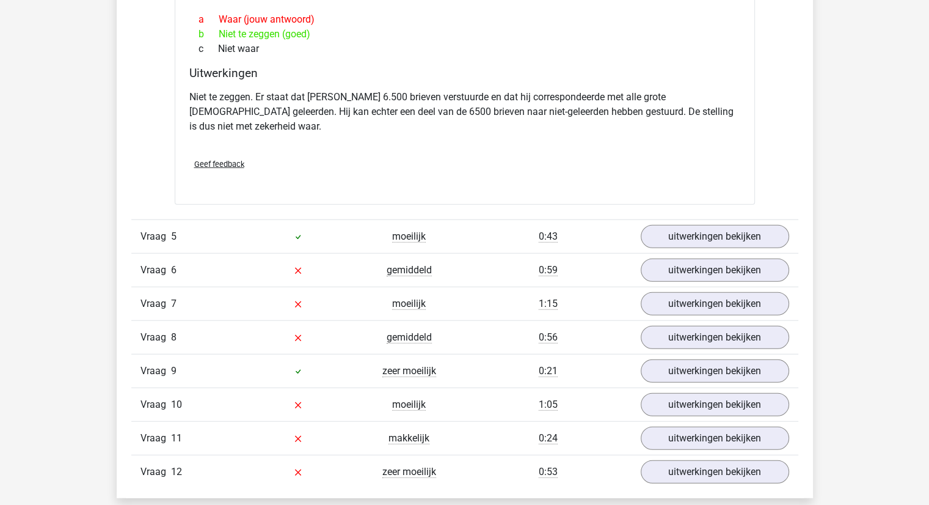
scroll to position [3074, 0]
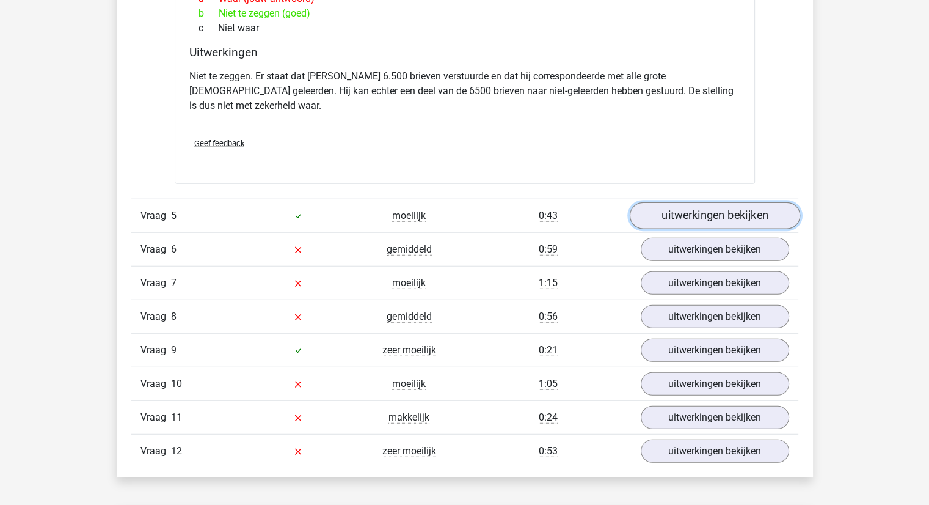
click at [711, 202] on link "uitwerkingen bekijken" at bounding box center [714, 215] width 170 height 27
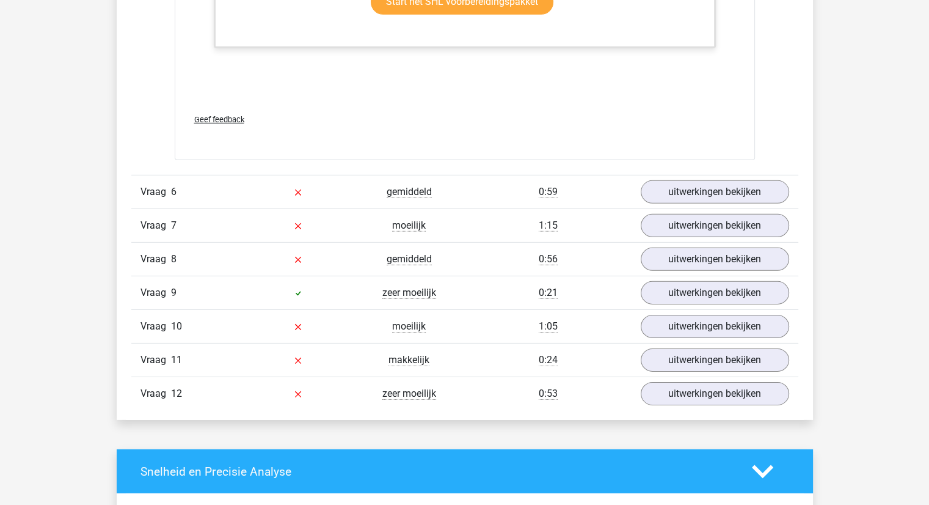
scroll to position [3787, 0]
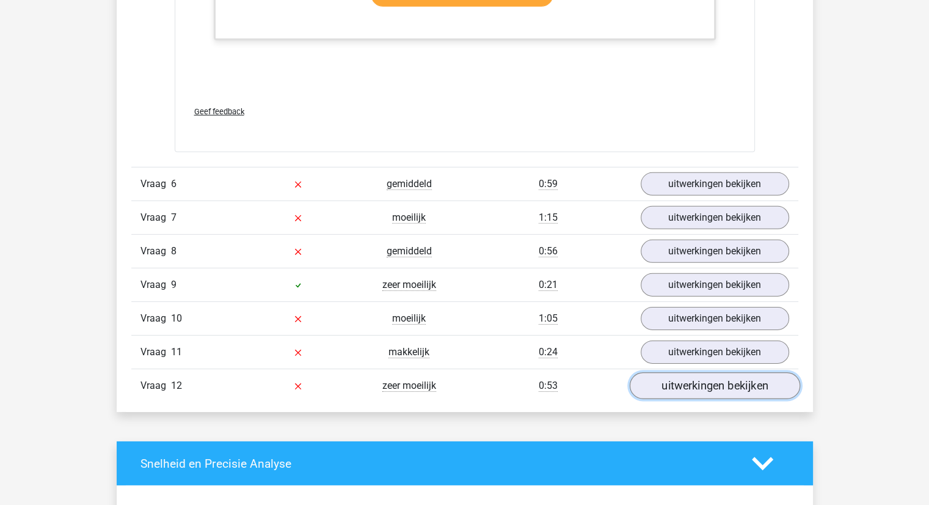
click at [735, 373] on link "uitwerkingen bekijken" at bounding box center [714, 386] width 170 height 27
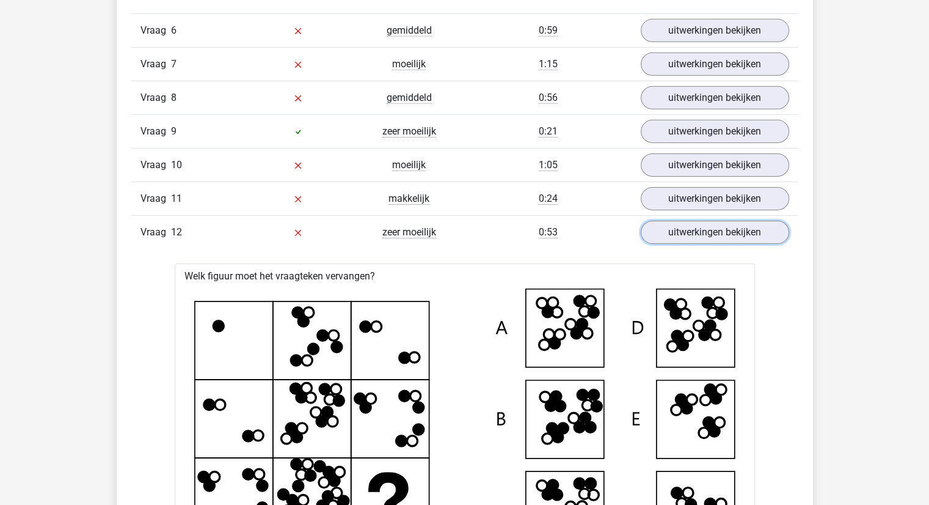
scroll to position [3910, 0]
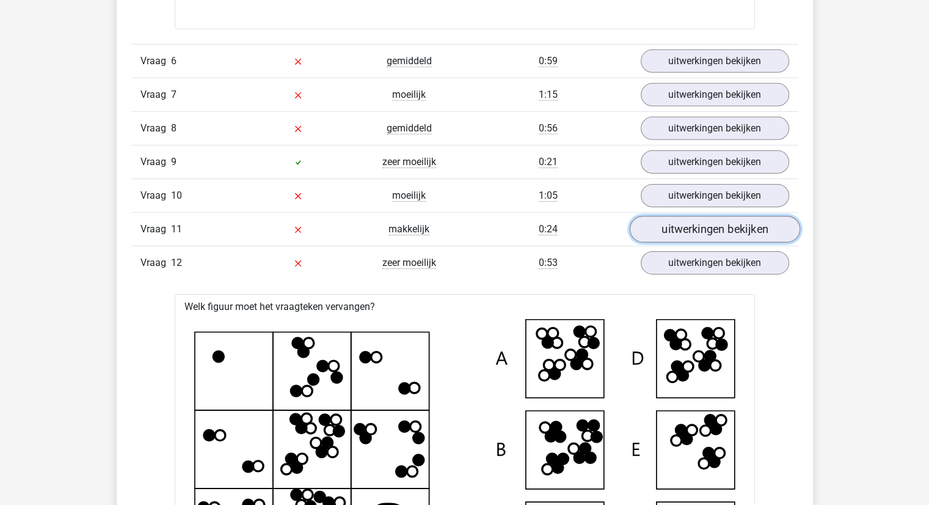
click at [703, 216] on link "uitwerkingen bekijken" at bounding box center [714, 229] width 170 height 27
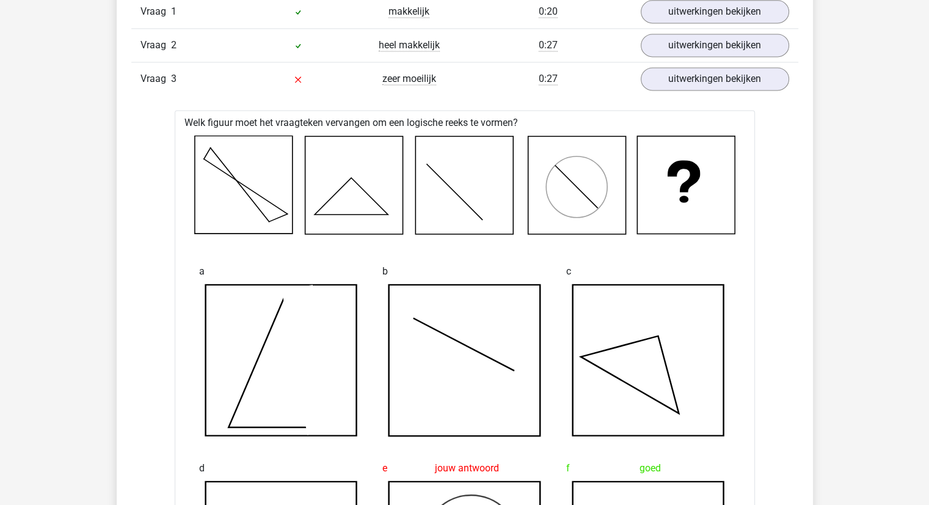
scroll to position [1710, 0]
